Goal: Entertainment & Leisure: Browse casually

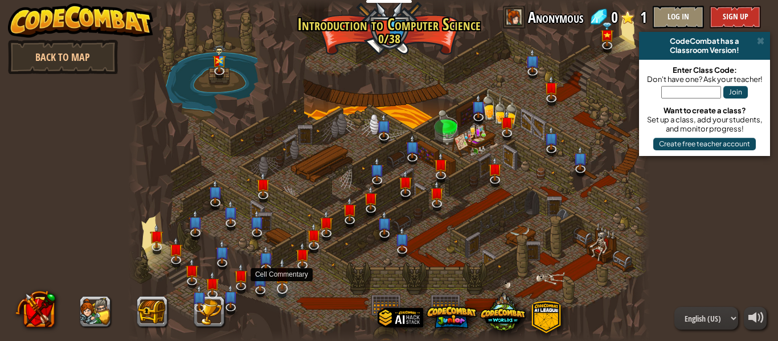
click at [283, 278] on img at bounding box center [282, 274] width 14 height 32
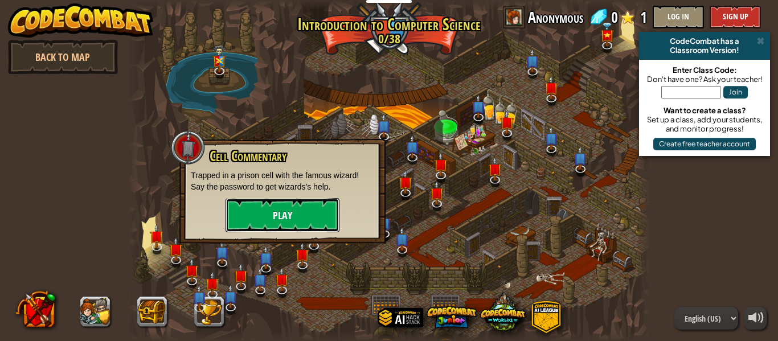
click at [257, 217] on button "Play" at bounding box center [283, 215] width 114 height 34
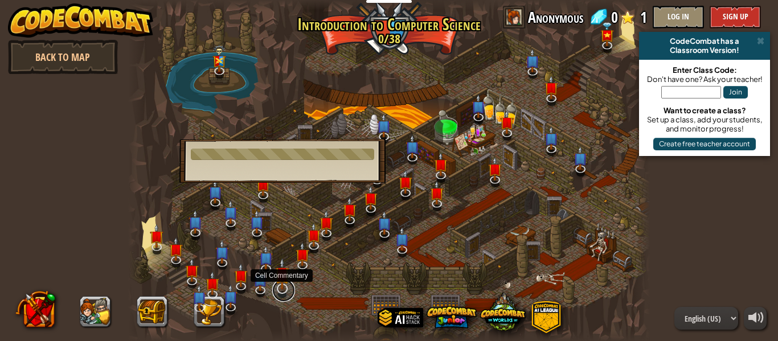
click at [283, 297] on link at bounding box center [283, 290] width 23 height 23
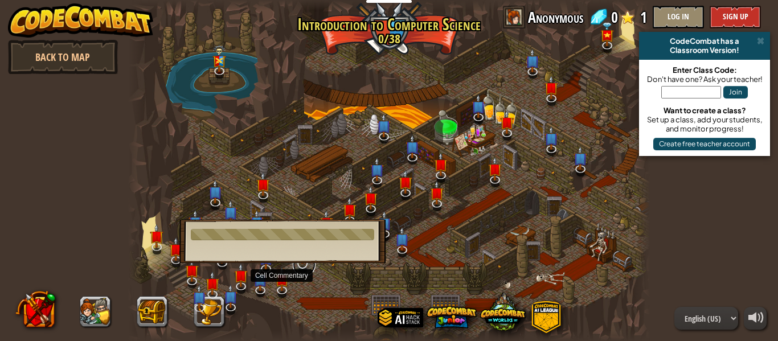
click at [303, 270] on link at bounding box center [304, 265] width 23 height 23
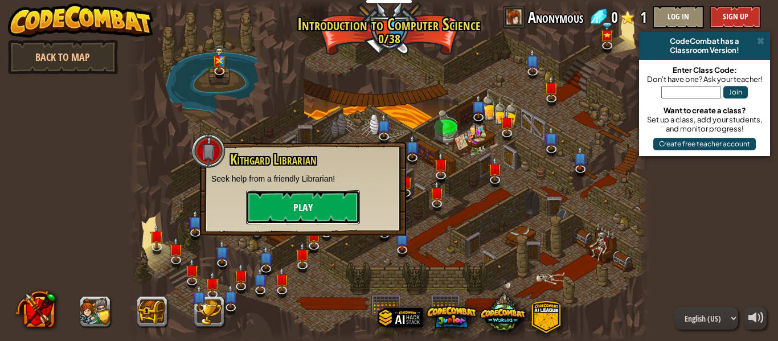
click at [309, 217] on button "Play" at bounding box center [303, 207] width 114 height 34
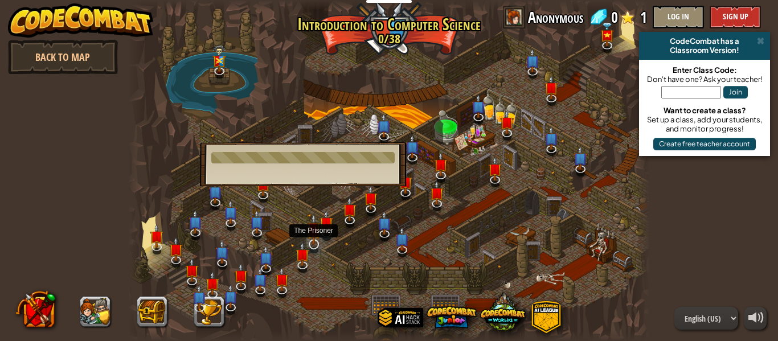
click at [319, 242] on img at bounding box center [314, 230] width 14 height 32
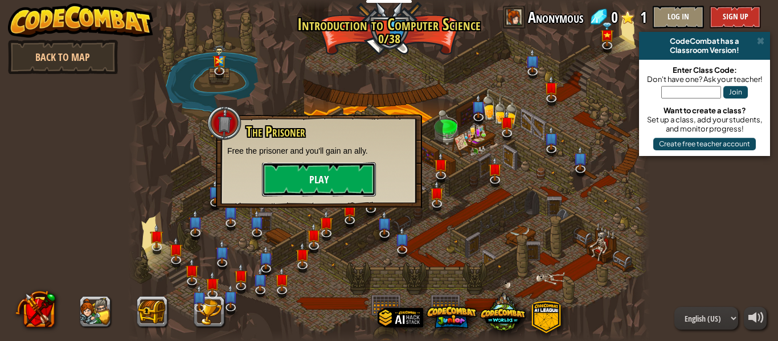
click at [332, 187] on button "Play" at bounding box center [319, 179] width 114 height 34
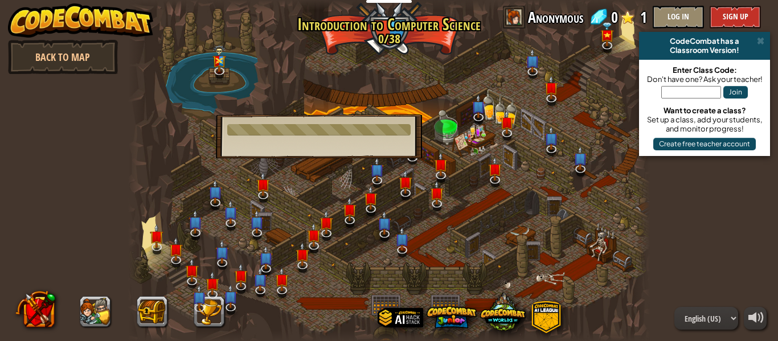
click at [166, 239] on div at bounding box center [389, 170] width 522 height 341
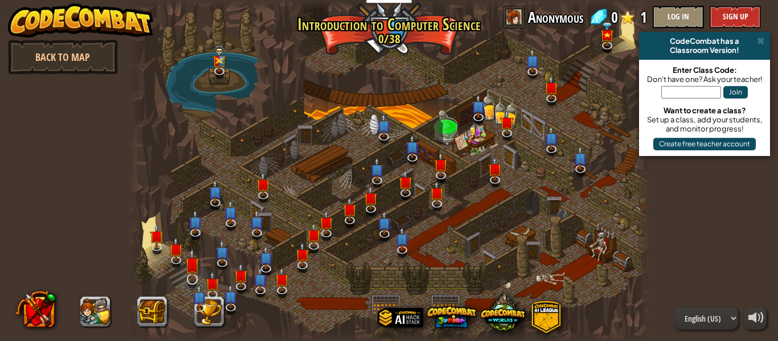
click at [198, 259] on img at bounding box center [192, 264] width 14 height 32
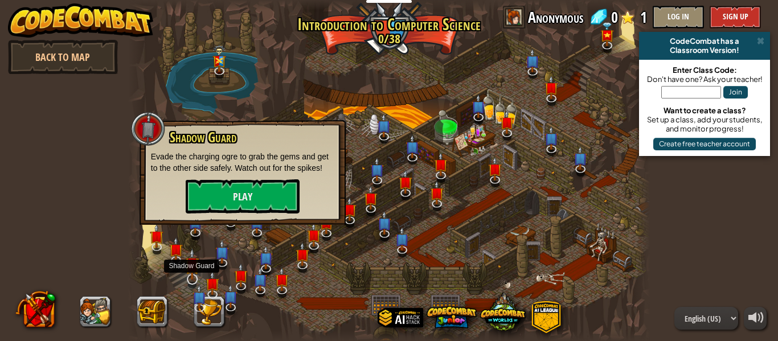
click at [197, 264] on img at bounding box center [192, 264] width 14 height 32
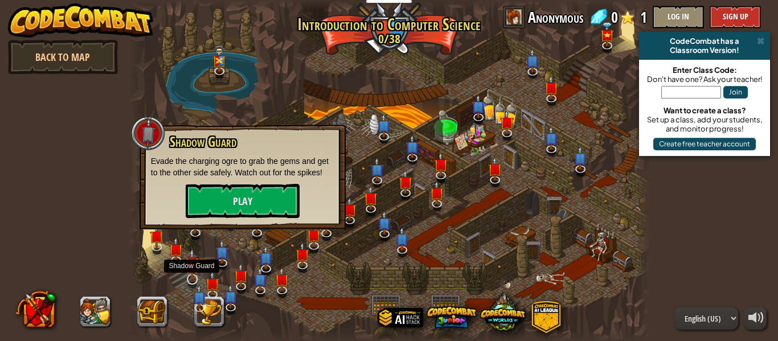
click at [197, 263] on img at bounding box center [192, 264] width 14 height 32
click at [390, 263] on div at bounding box center [389, 170] width 522 height 341
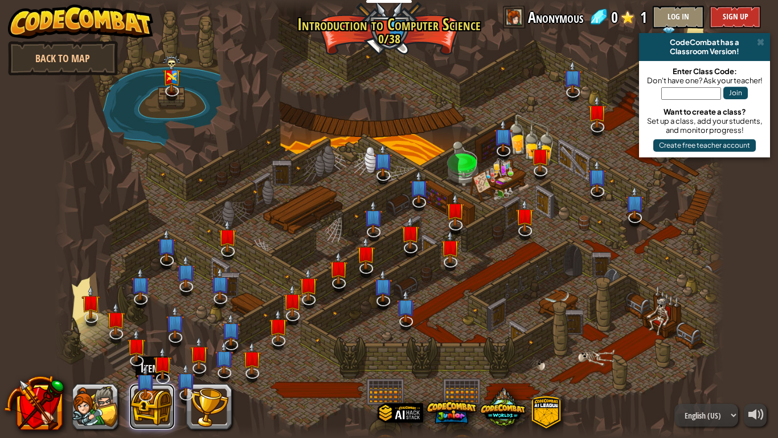
click at [154, 341] on button at bounding box center [152, 406] width 46 height 46
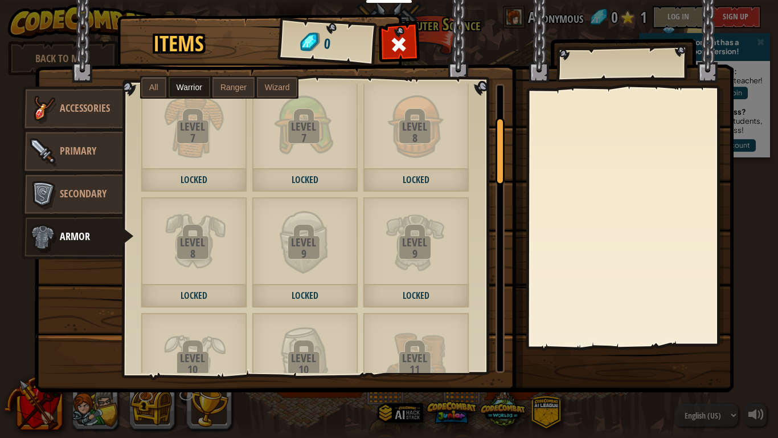
scroll to position [149, 0]
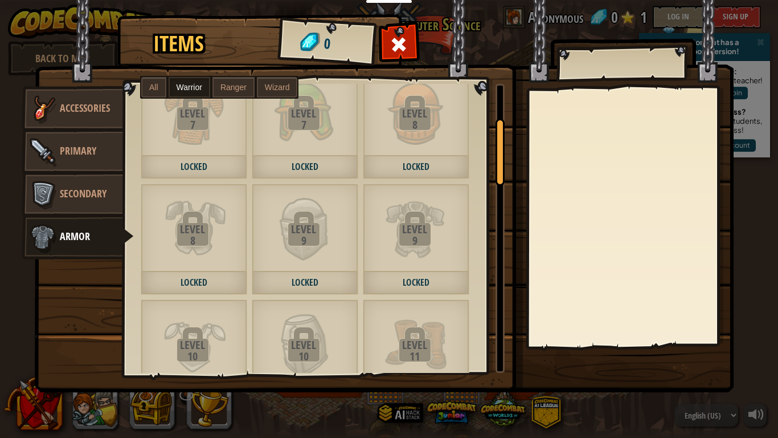
click at [323, 226] on div "Level" at bounding box center [304, 228] width 104 height 11
click at [385, 51] on div at bounding box center [399, 48] width 36 height 36
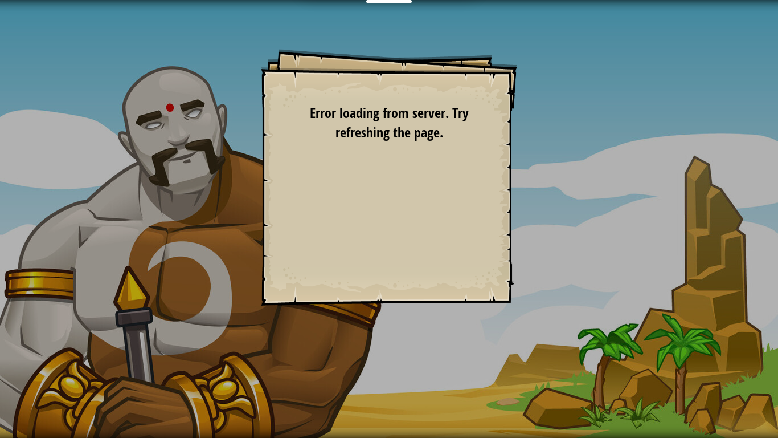
click at [425, 202] on div "Goals Start Level Error loading from server. Try refreshing the page. You'll ne…" at bounding box center [389, 177] width 256 height 256
